Goal: Information Seeking & Learning: Understand process/instructions

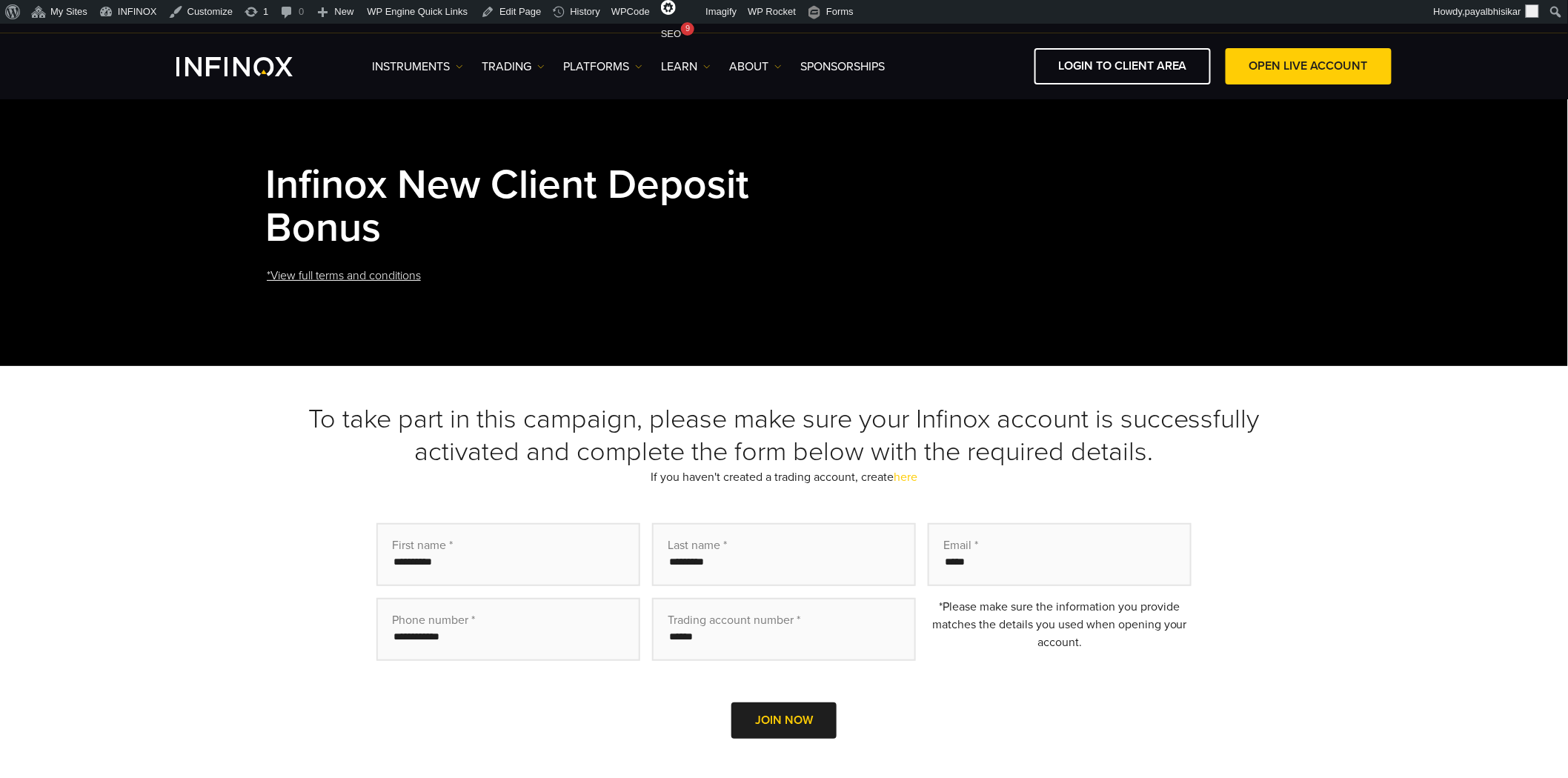
click at [321, 601] on div "First name * Last name * Email * Phone number * Trading account number * *Pleas…" at bounding box center [784, 651] width 1037 height 257
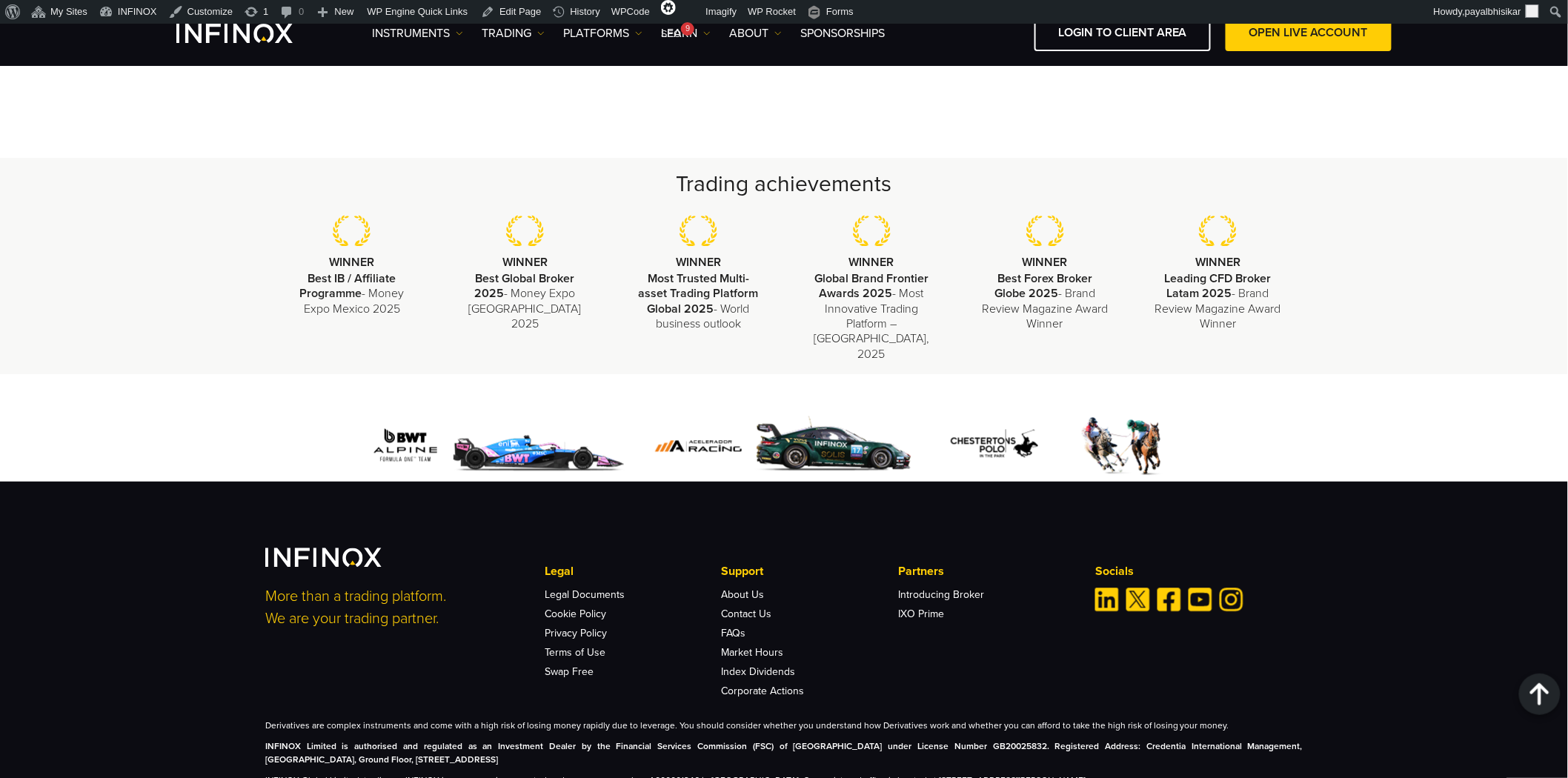
scroll to position [1166, 0]
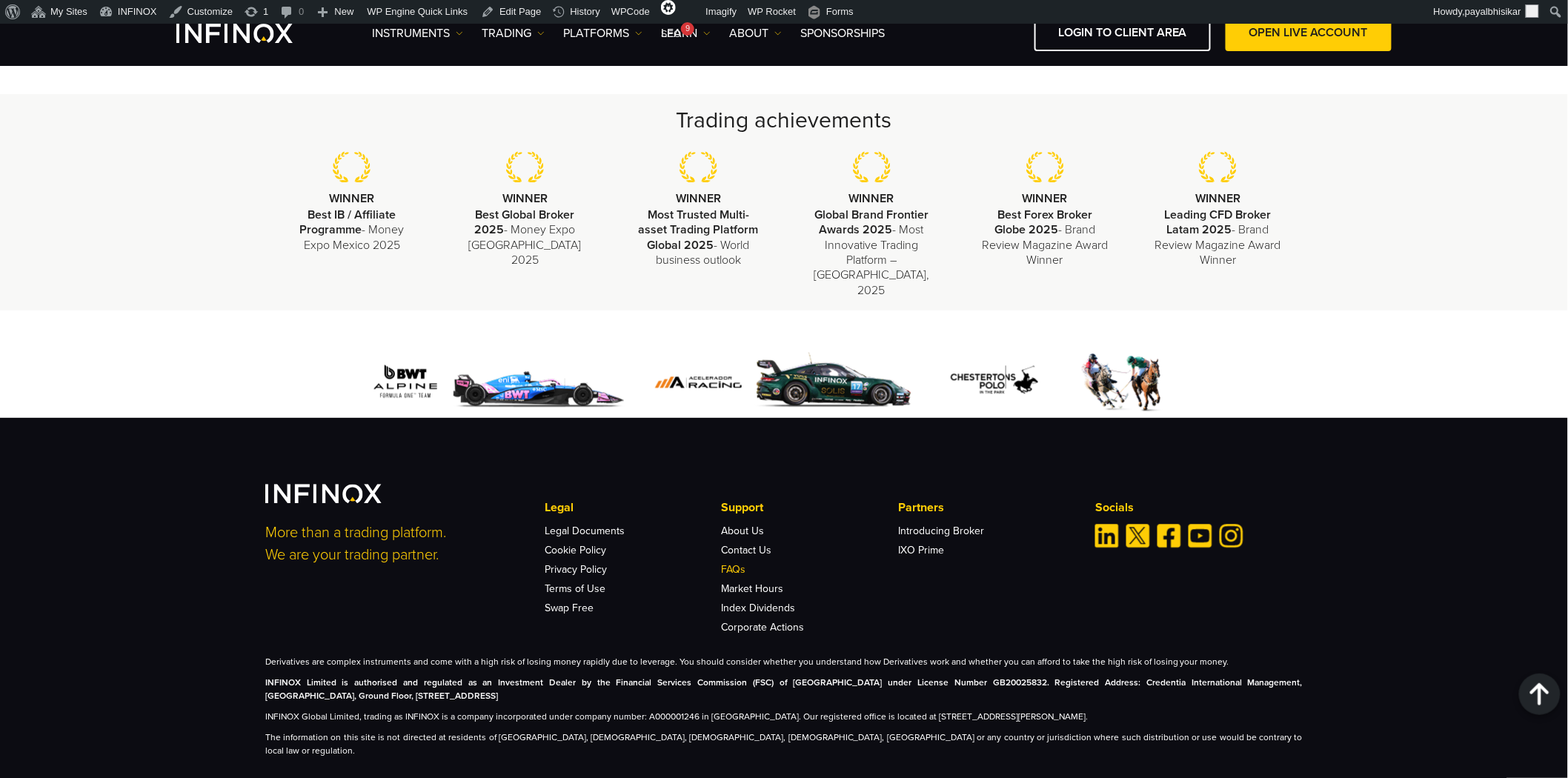
click at [737, 564] on link "FAQs" at bounding box center [734, 570] width 25 height 13
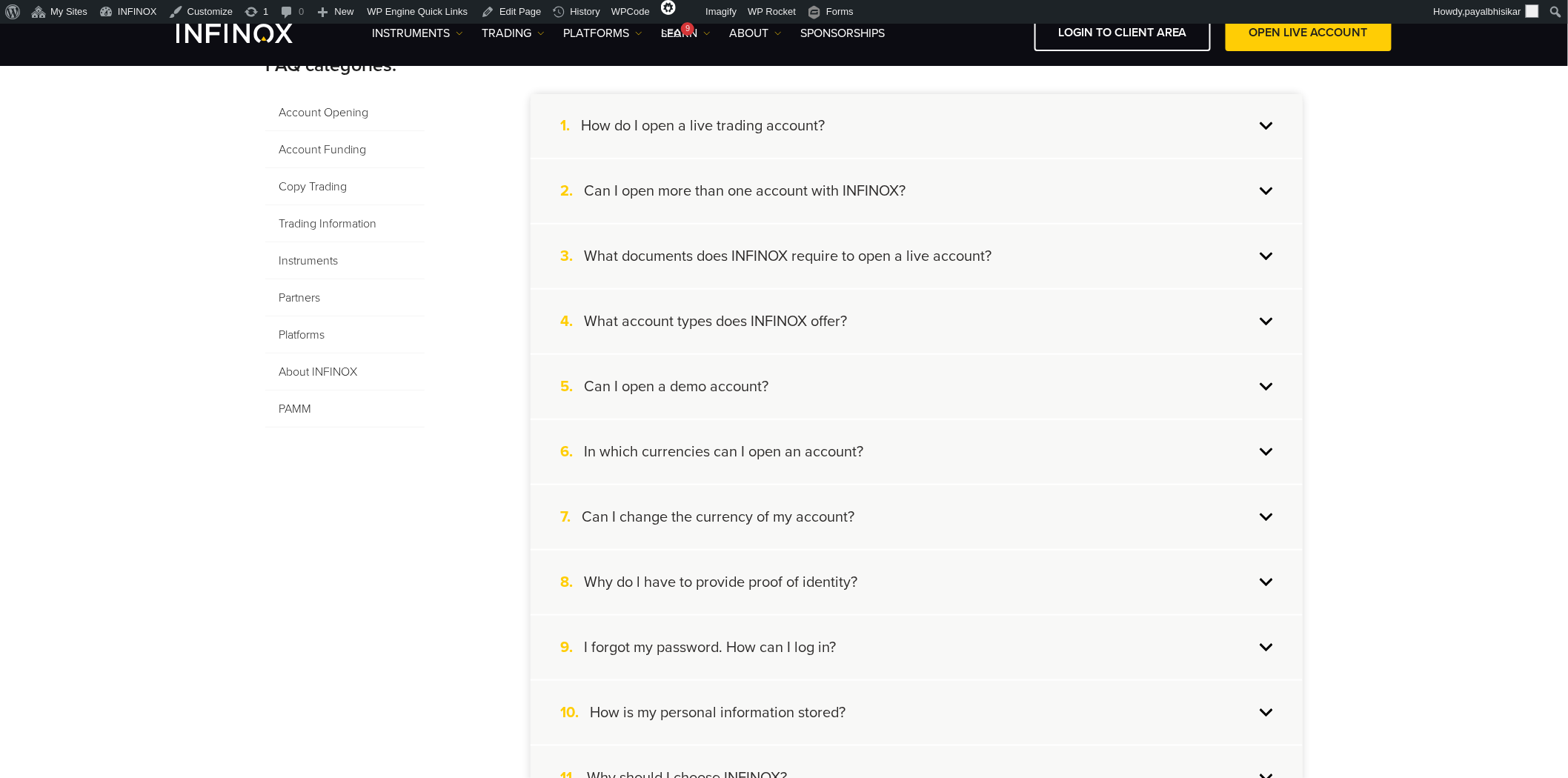
scroll to position [329, 0]
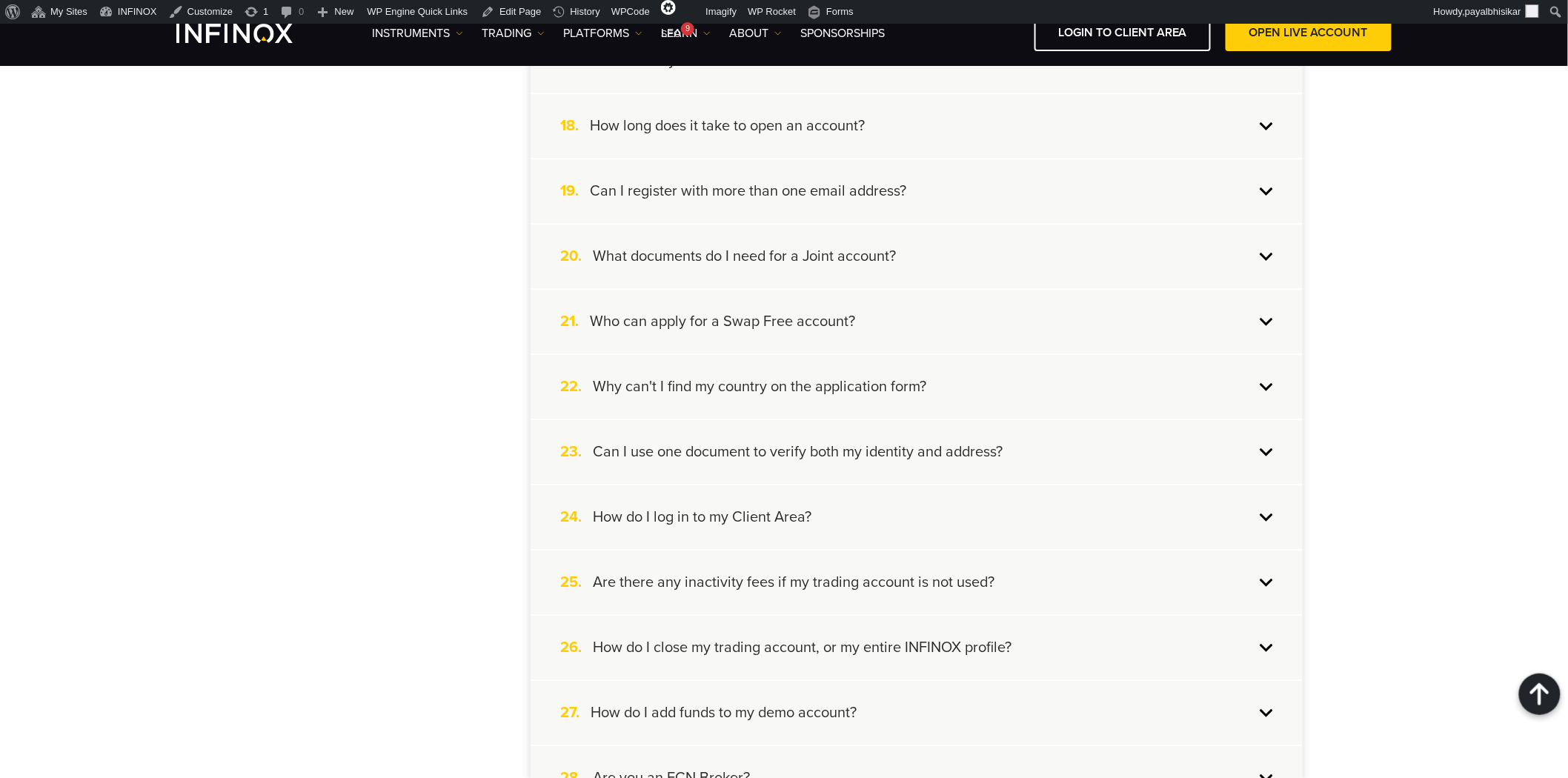
scroll to position [1482, 0]
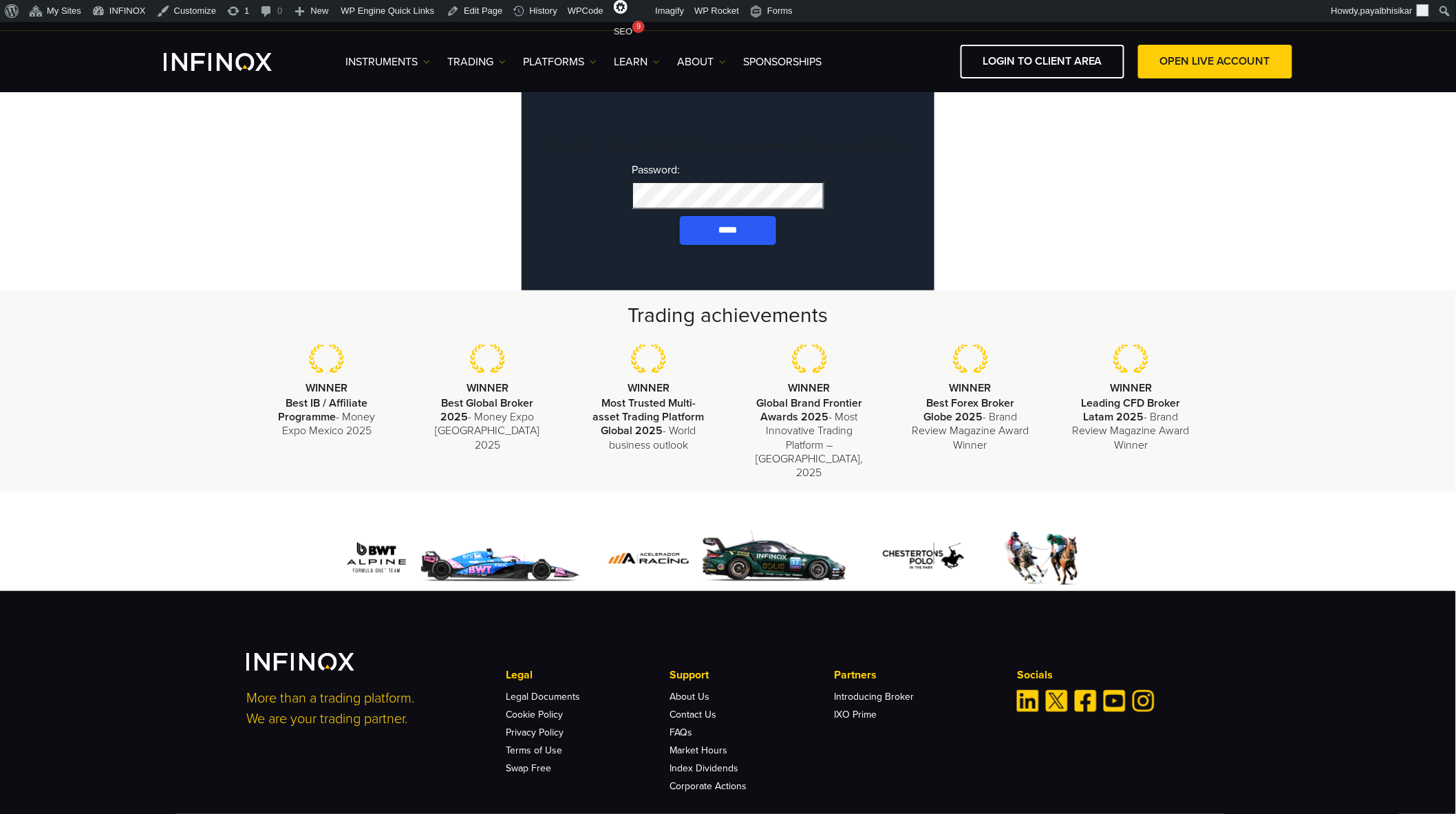
click at [728, 241] on input "*****" at bounding box center [728, 230] width 96 height 29
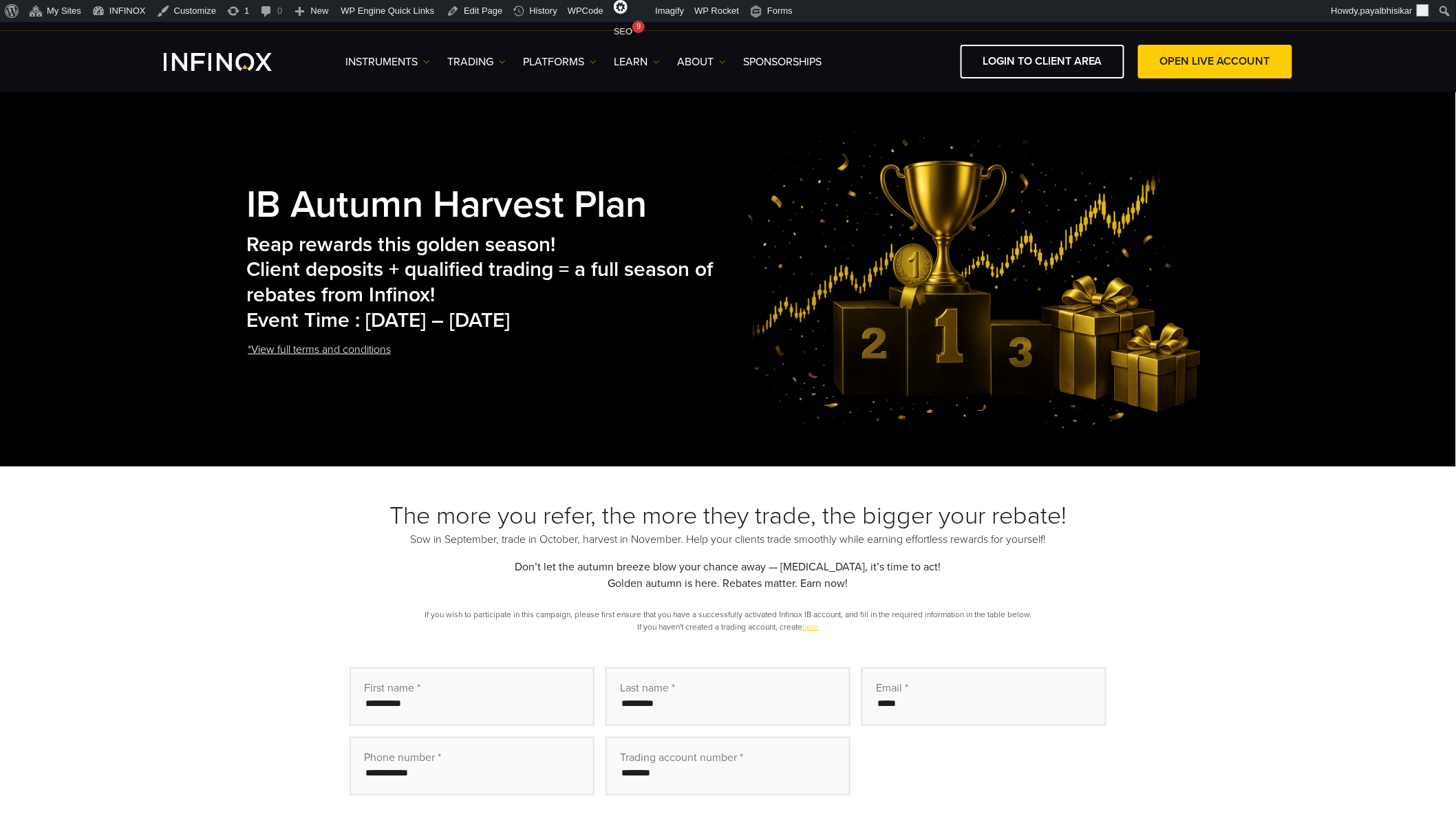
click at [1195, 583] on div "The more you refer, the more they trade, the bigger your rebate! Sow in Septemb…" at bounding box center [728, 703] width 963 height 405
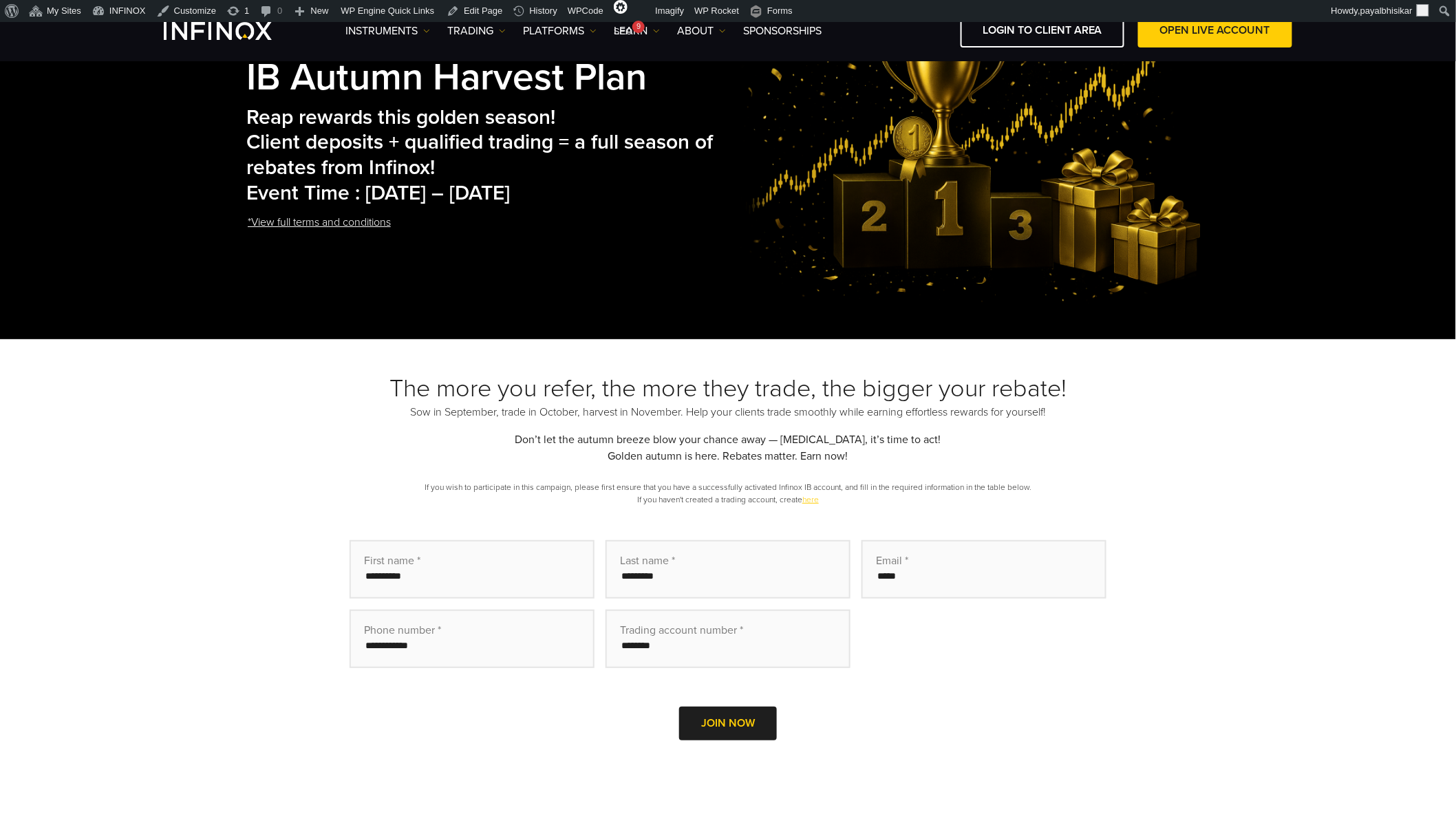
scroll to position [76, 0]
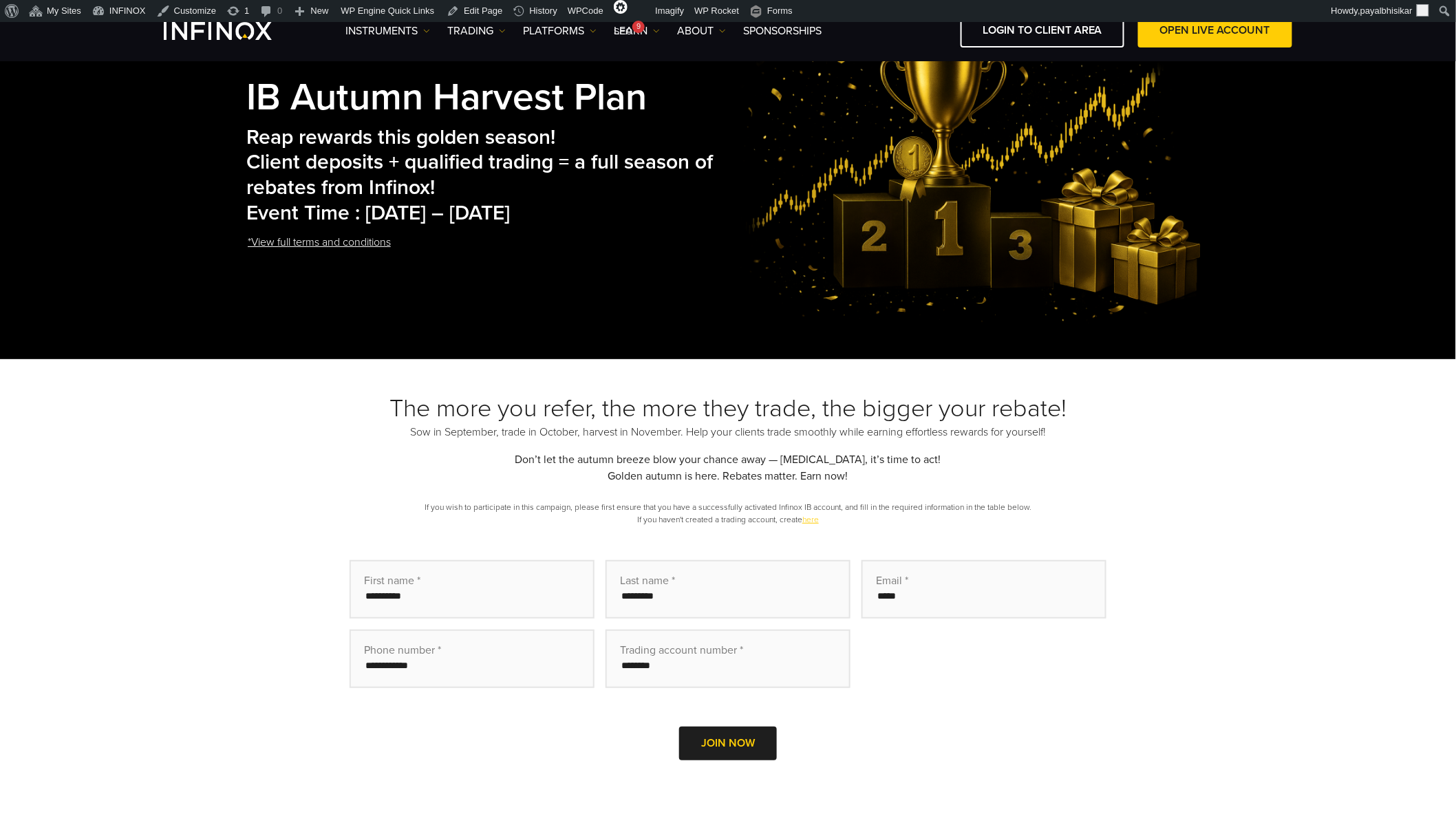
click at [1316, 441] on div "The more you refer, the more they trade, the bigger your rebate! Sow in Septemb…" at bounding box center [728, 595] width 1456 height 474
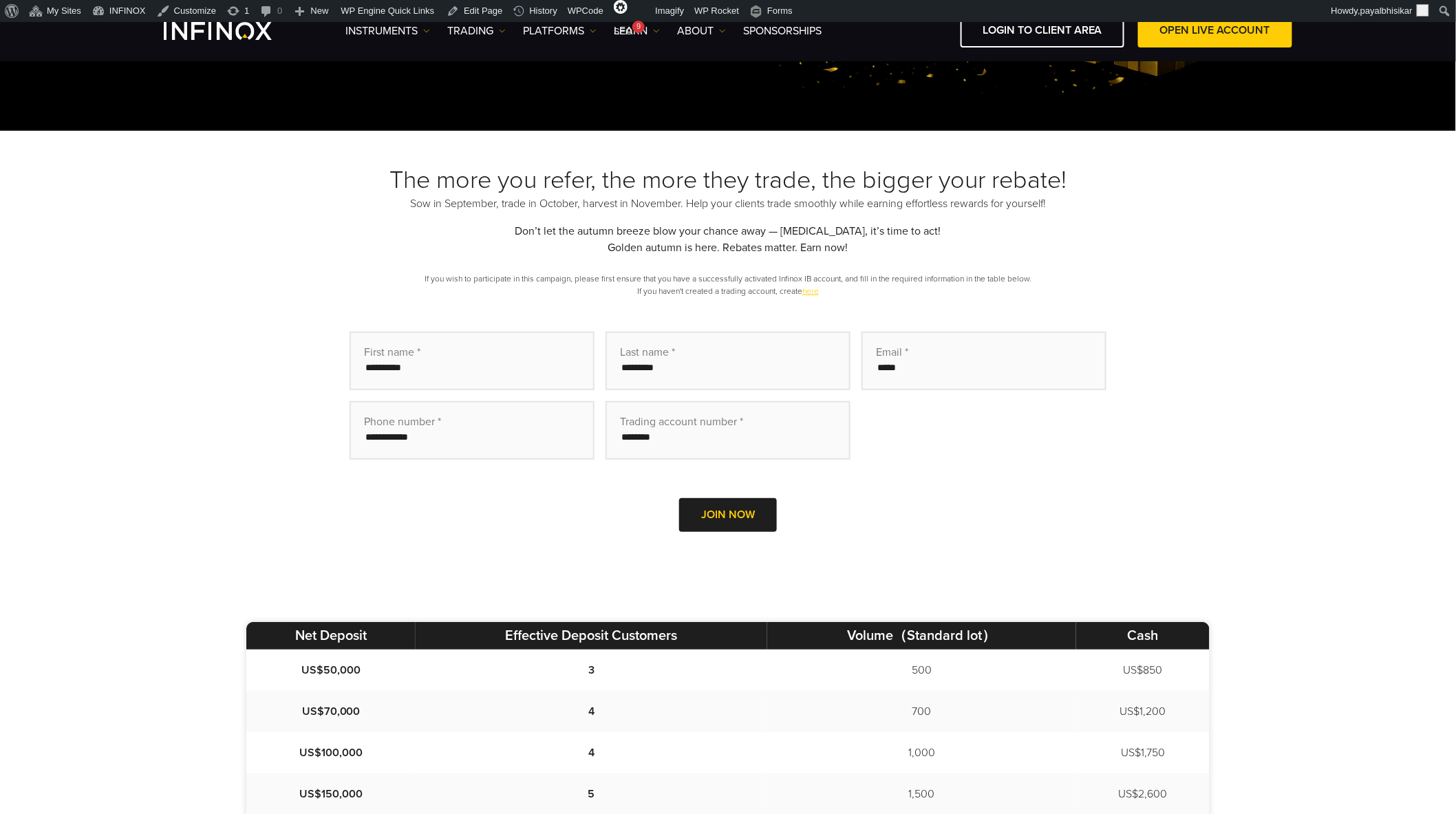
scroll to position [306, 0]
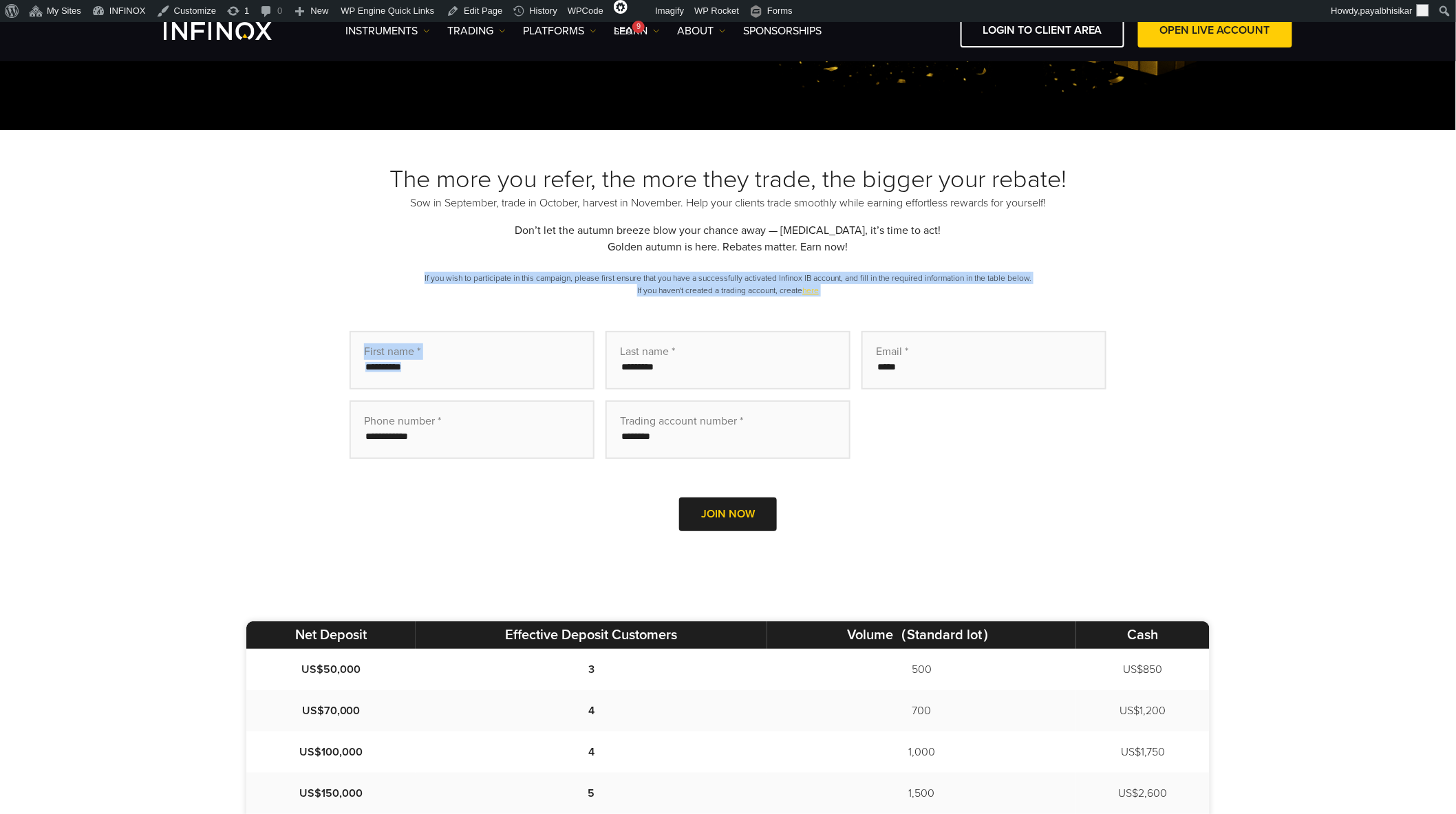
drag, startPoint x: 421, startPoint y: 272, endPoint x: 833, endPoint y: 298, distance: 412.8
click at [833, 298] on div "The more you refer, the more they trade, the bigger your rebate! Sow in Septemb…" at bounding box center [728, 367] width 963 height 405
click at [850, 296] on p "If you wish to participate in this campaign, please first ensure that you have …" at bounding box center [728, 284] width 963 height 25
click at [651, 286] on p "If you wish to participate in this campaign, please first ensure that you have …" at bounding box center [728, 284] width 963 height 25
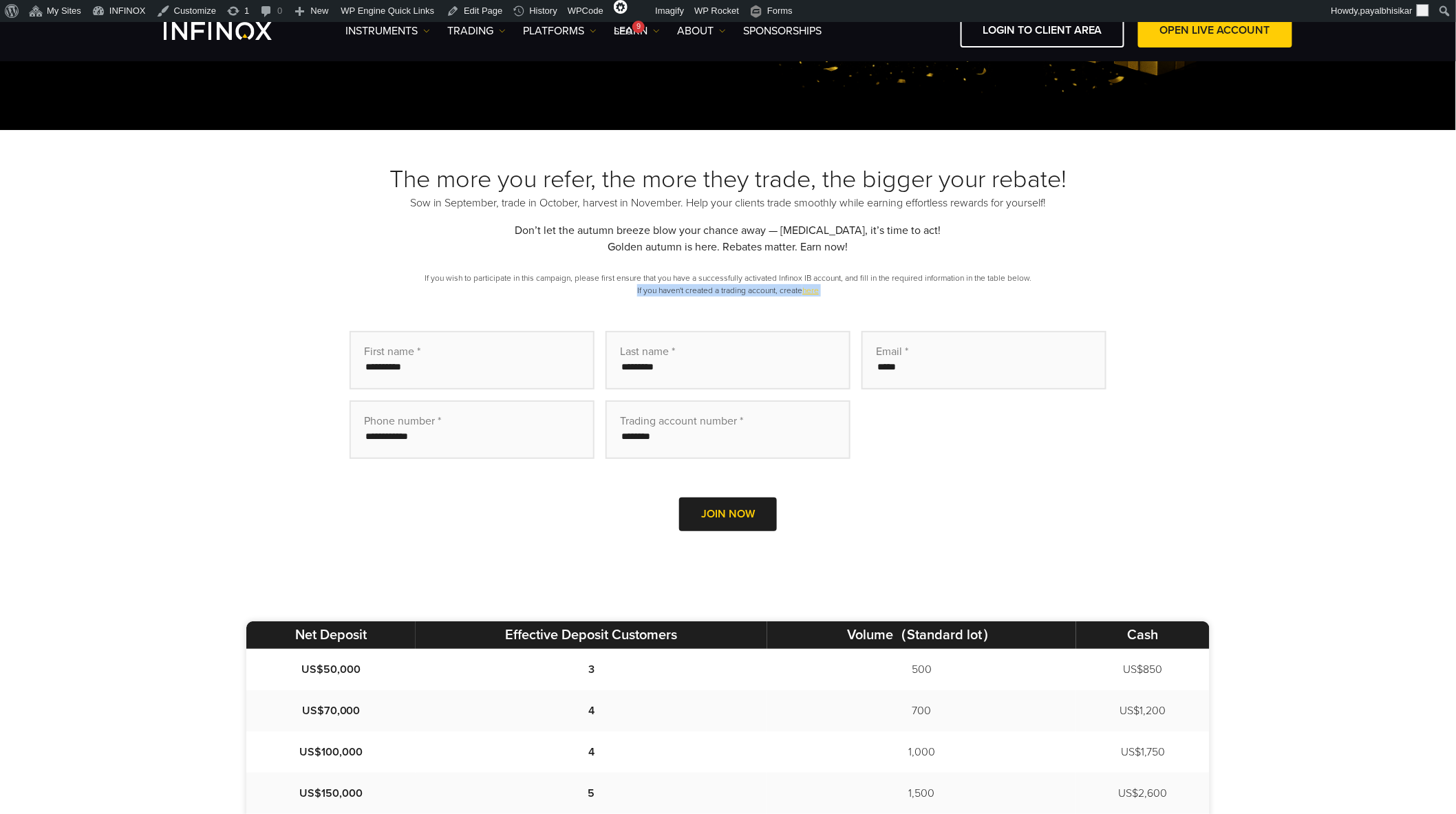
click at [652, 286] on p "If you wish to participate in this campaign, please first ensure that you have …" at bounding box center [728, 284] width 963 height 25
click at [620, 272] on p "If you wish to participate in this campaign, please first ensure that you have …" at bounding box center [728, 284] width 963 height 25
click at [850, 295] on p "If you wish to participate in this campaign, please first ensure that you have …" at bounding box center [728, 284] width 963 height 25
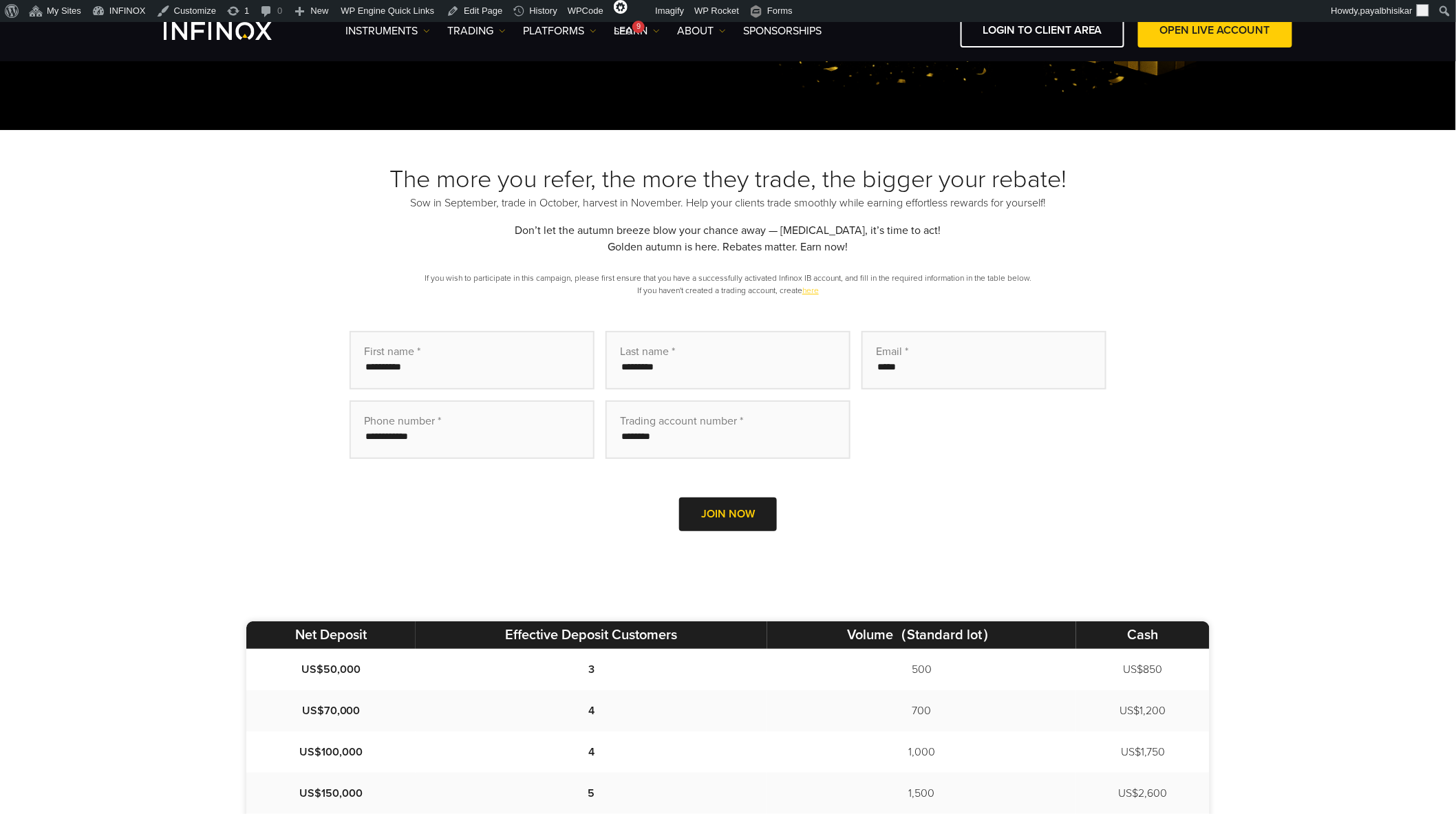
click at [208, 382] on div "The more you refer, the more they trade, the bigger your rebate! Sow in Septemb…" at bounding box center [728, 367] width 1456 height 474
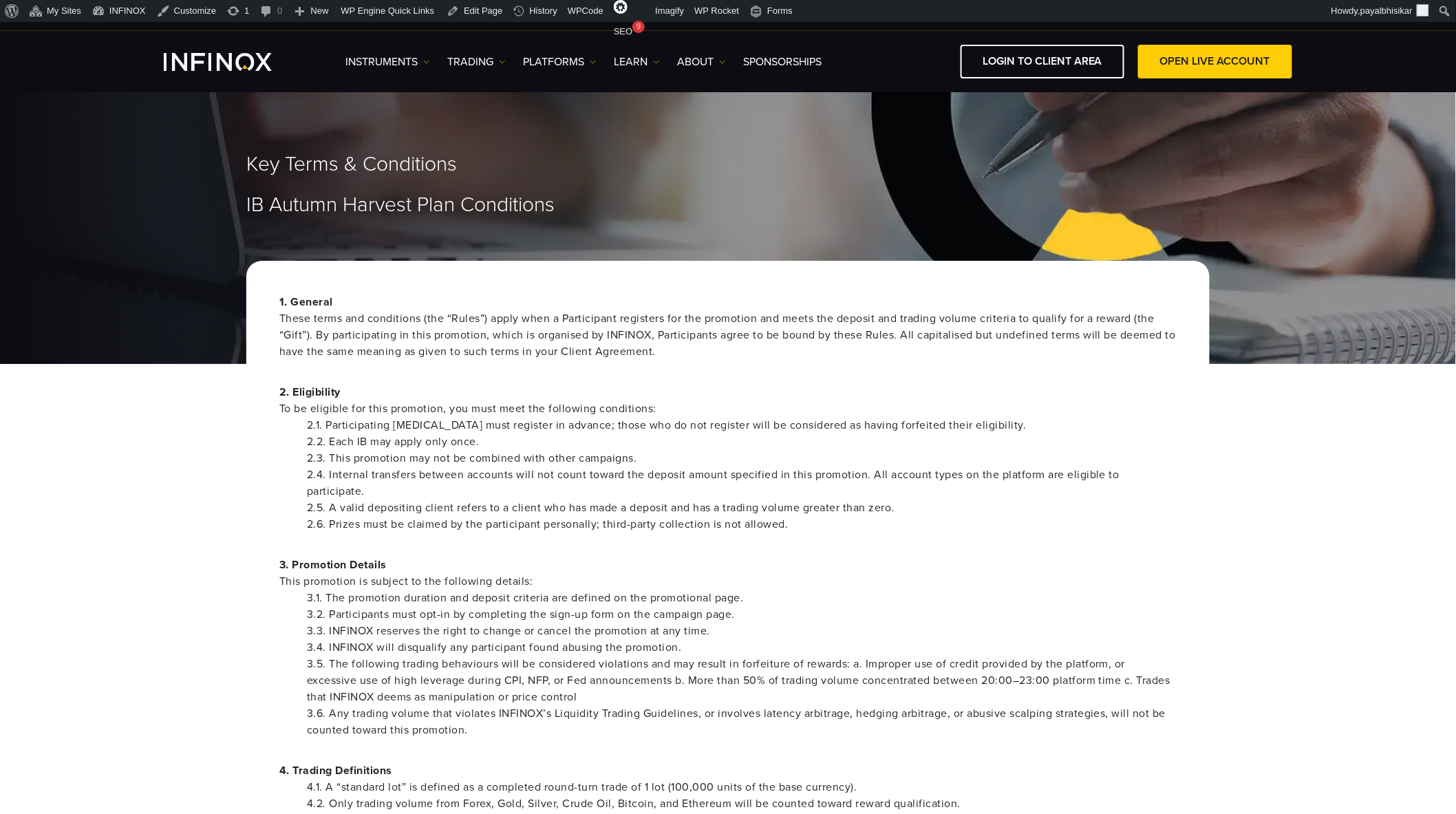
click at [146, 320] on div "Key Terms & Conditions IB Autumn Harvest Plan Conditions" at bounding box center [728, 223] width 1456 height 281
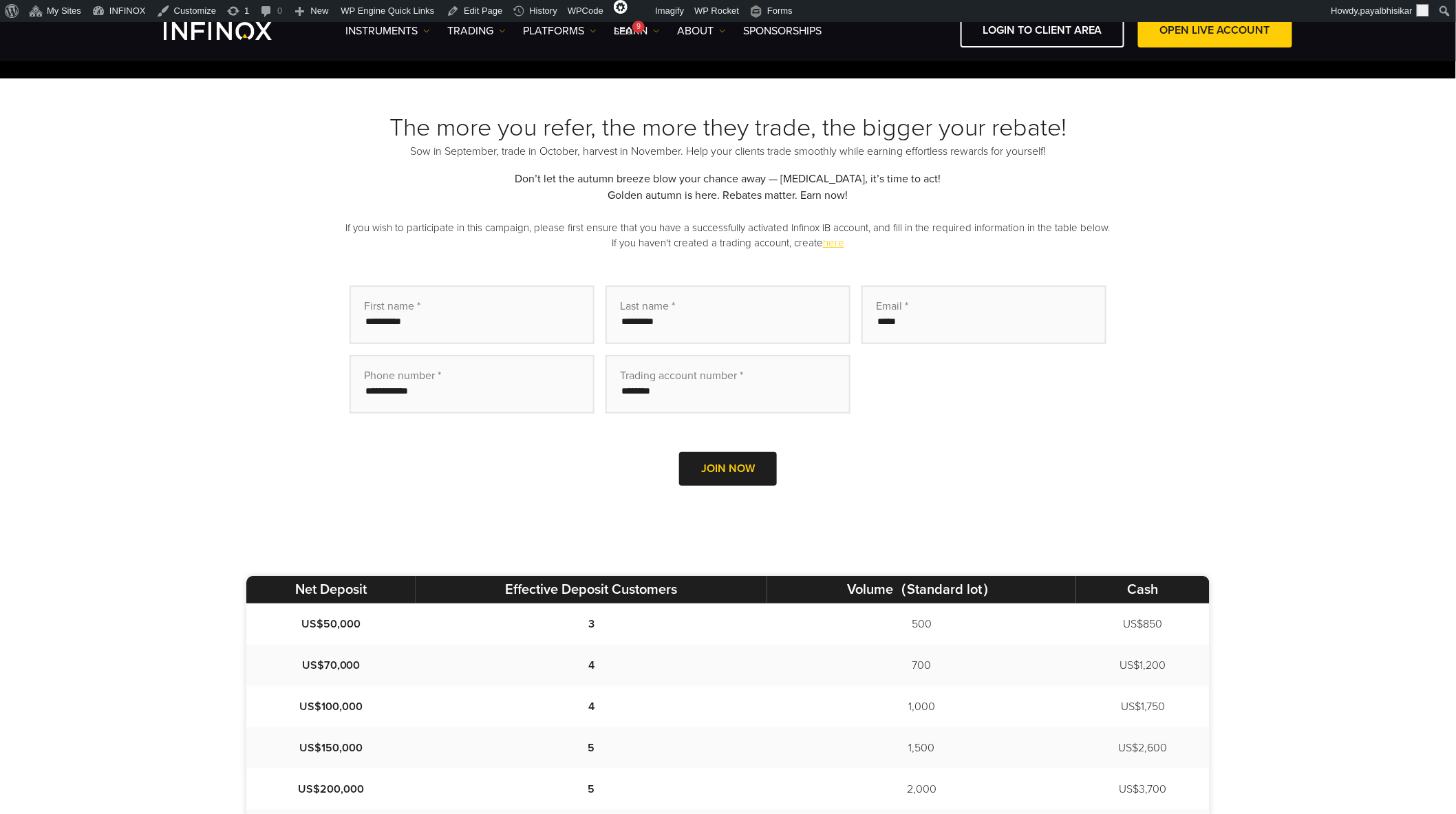
scroll to position [306, 0]
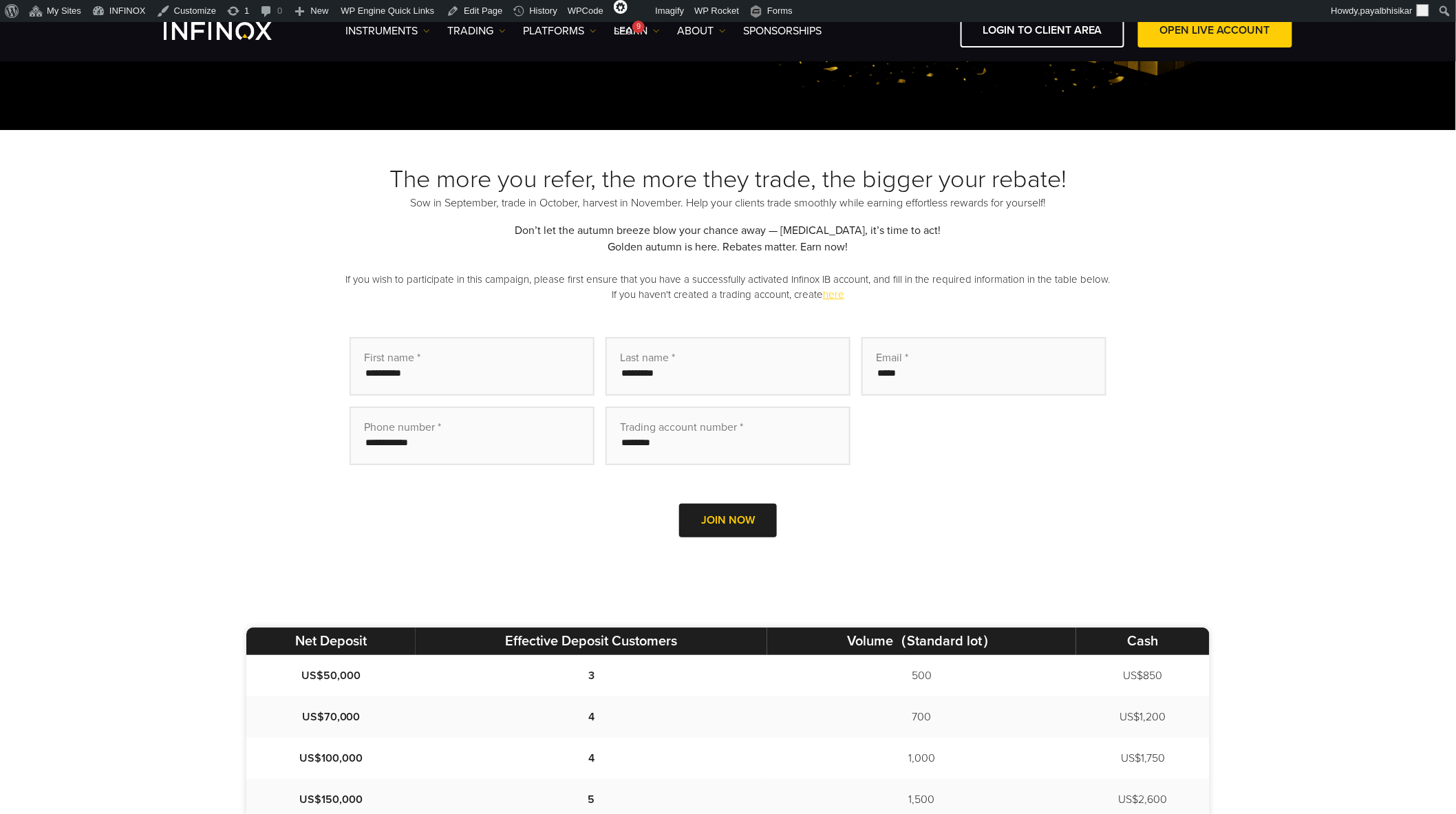
click at [208, 382] on div "The more you refer, the more they trade, the bigger your rebate! Sow in Septemb…" at bounding box center [728, 370] width 1456 height 480
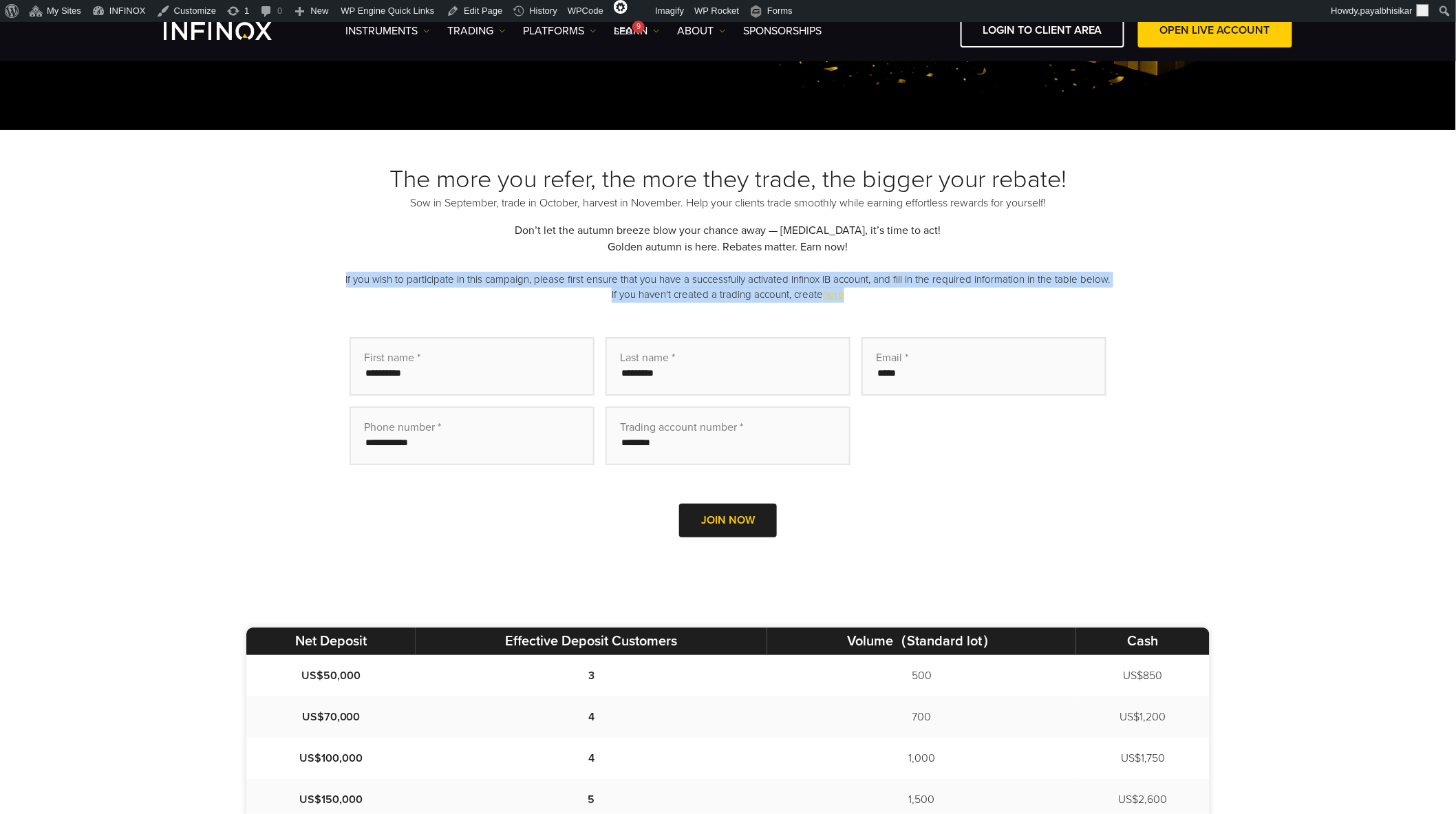
drag, startPoint x: 341, startPoint y: 270, endPoint x: 875, endPoint y: 296, distance: 534.6
click at [850, 302] on p "If you wish to participate in this campaign, please first ensure that you have …" at bounding box center [728, 287] width 963 height 31
click at [875, 296] on p "If you wish to participate in this campaign, please first ensure that you have …" at bounding box center [728, 287] width 963 height 31
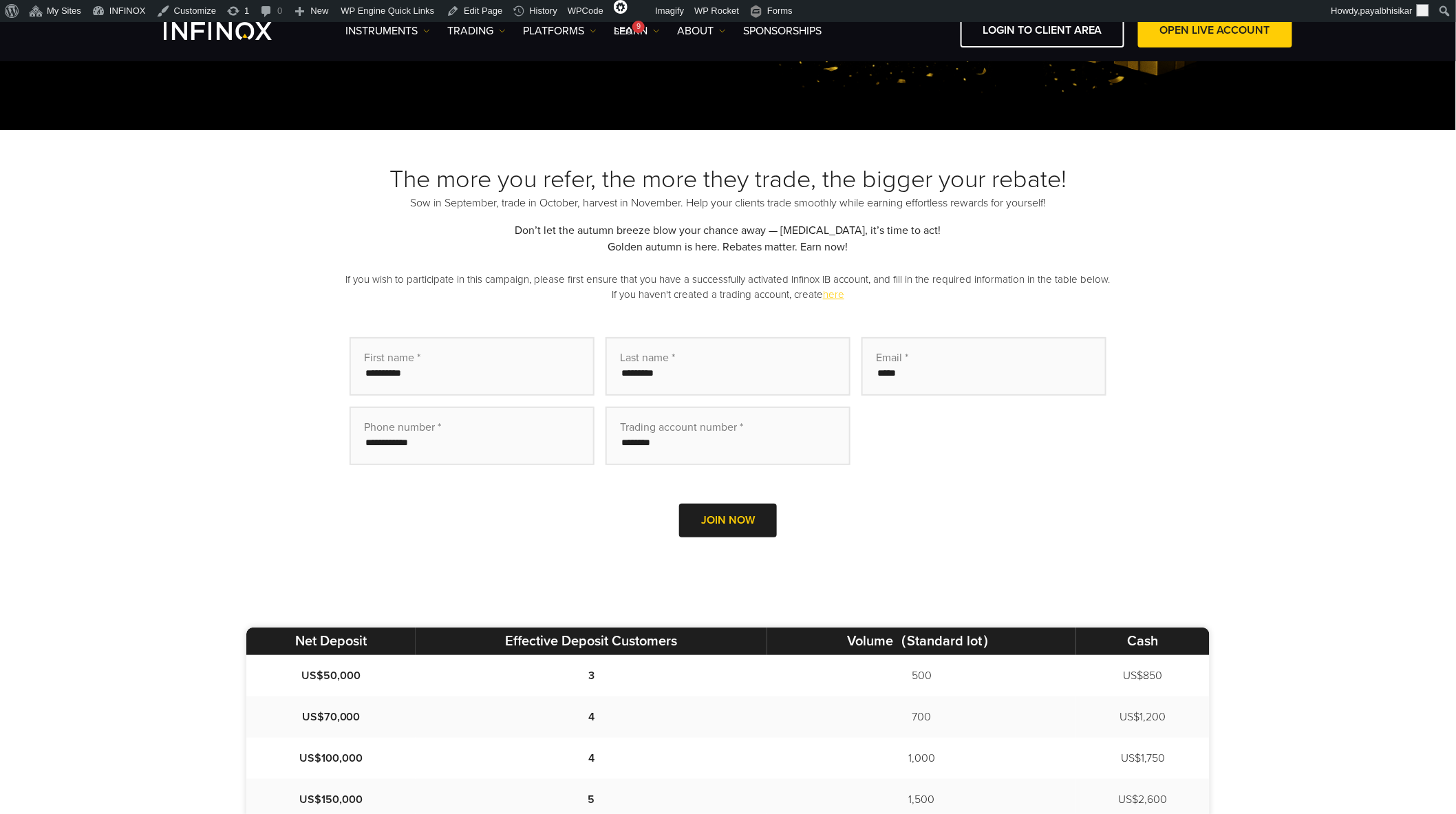
click at [572, 275] on p "If you wish to participate in this campaign, please first ensure that you have …" at bounding box center [728, 287] width 963 height 31
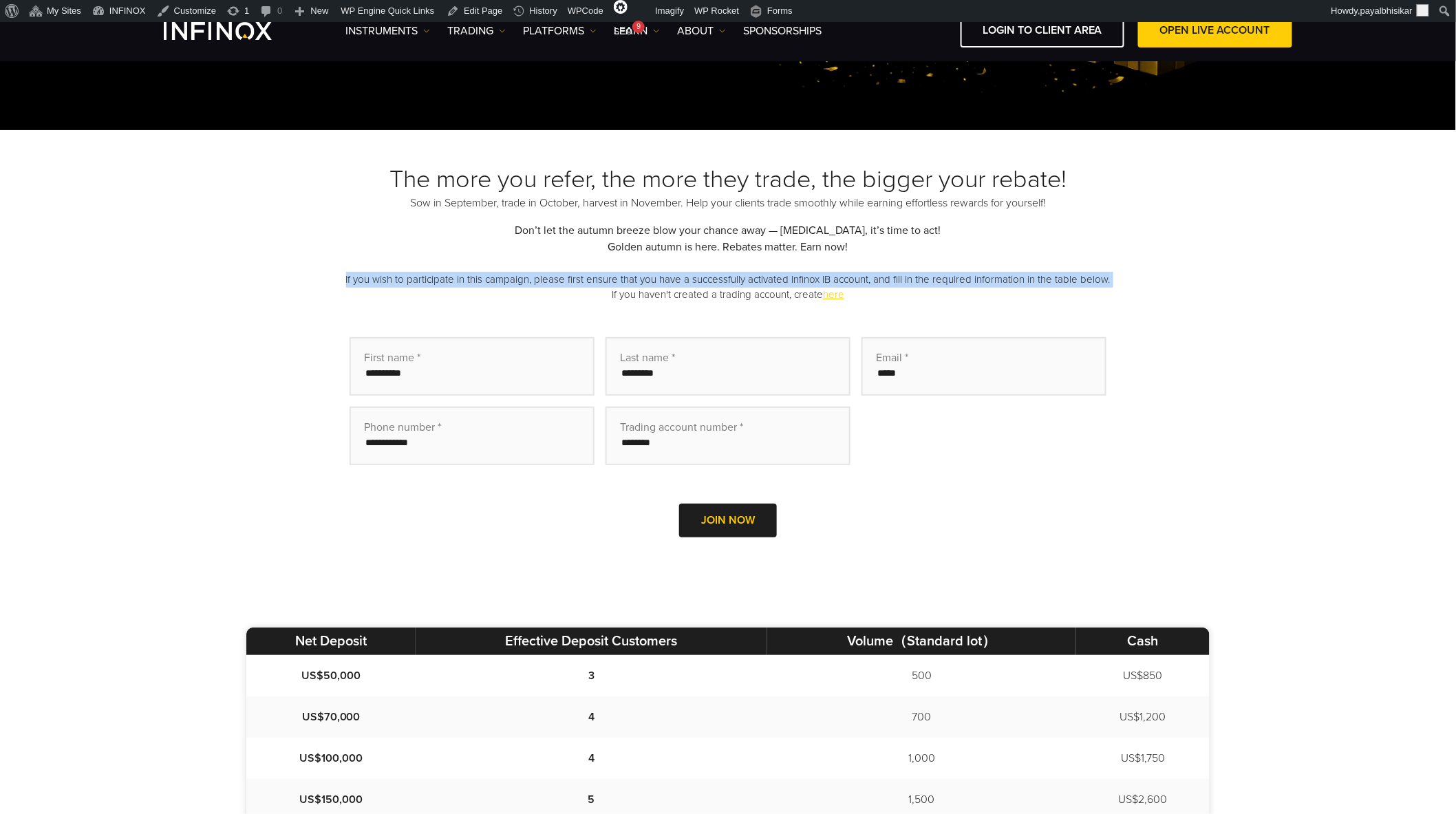
click at [572, 275] on p "If you wish to participate in this campaign, please first ensure that you have …" at bounding box center [728, 287] width 963 height 31
click at [566, 299] on p "If you wish to participate in this campaign, please first ensure that you have …" at bounding box center [728, 287] width 963 height 31
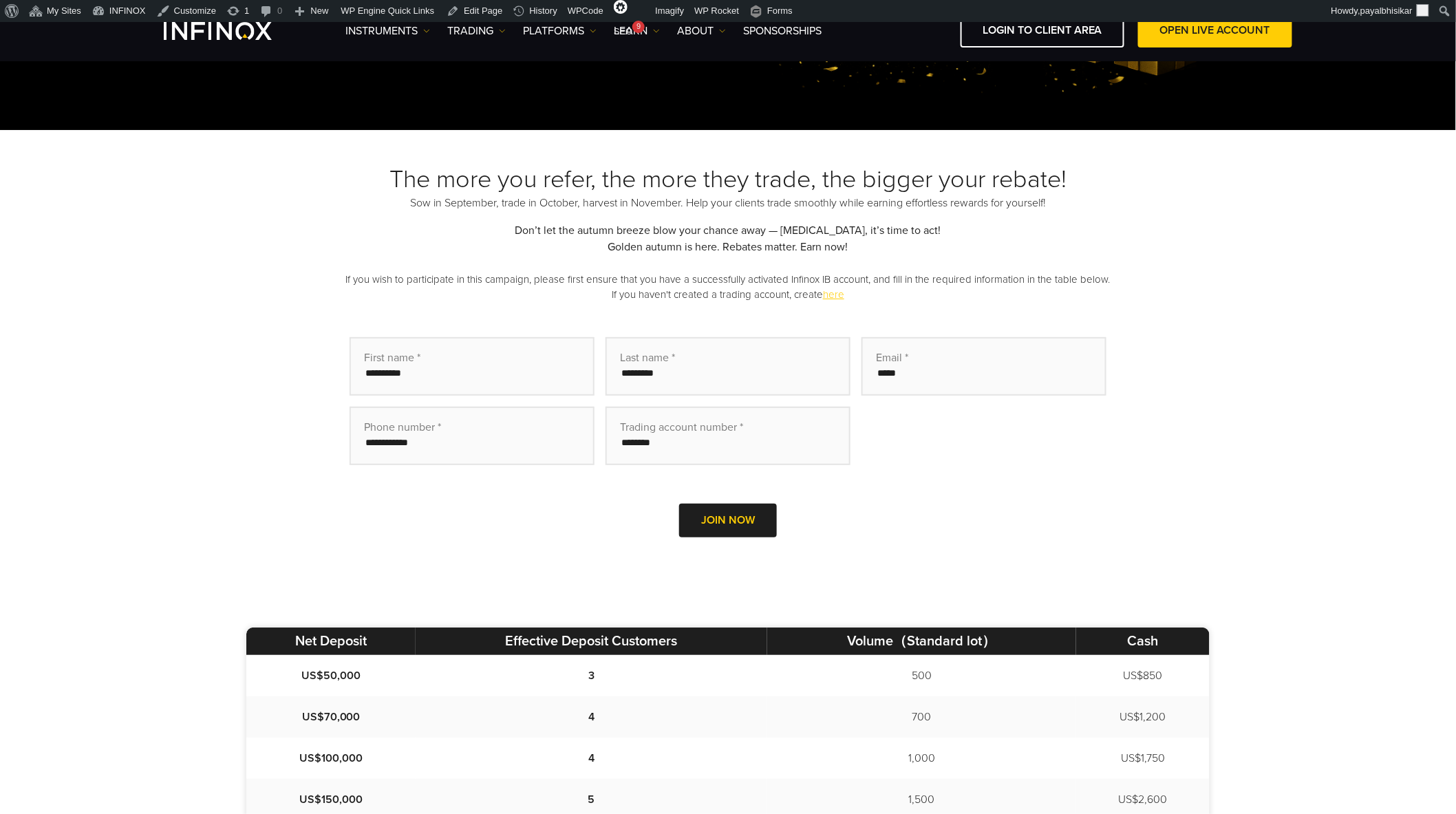
click at [206, 341] on div "The more you refer, the more they trade, the bigger your rebate! Sow in Septemb…" at bounding box center [728, 370] width 1456 height 480
click at [207, 471] on div "The more you refer, the more they trade, the bigger your rebate! Sow in Septemb…" at bounding box center [728, 370] width 1456 height 480
